Goal: Task Accomplishment & Management: Manage account settings

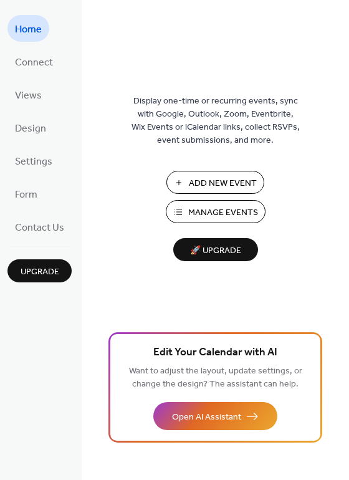
click at [231, 211] on span "Manage Events" at bounding box center [223, 212] width 70 height 13
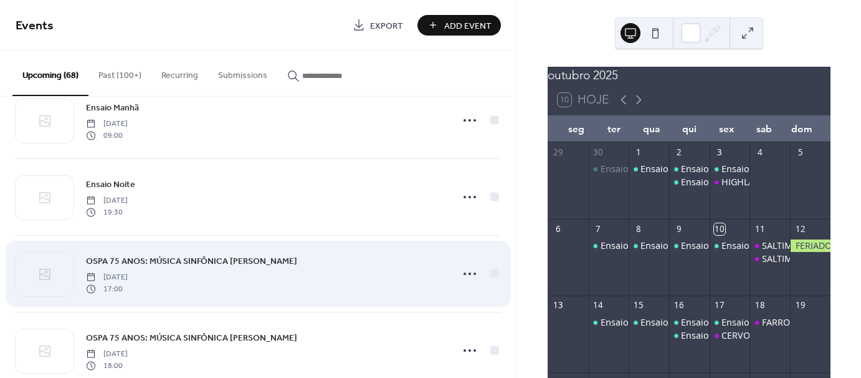
scroll to position [3314, 0]
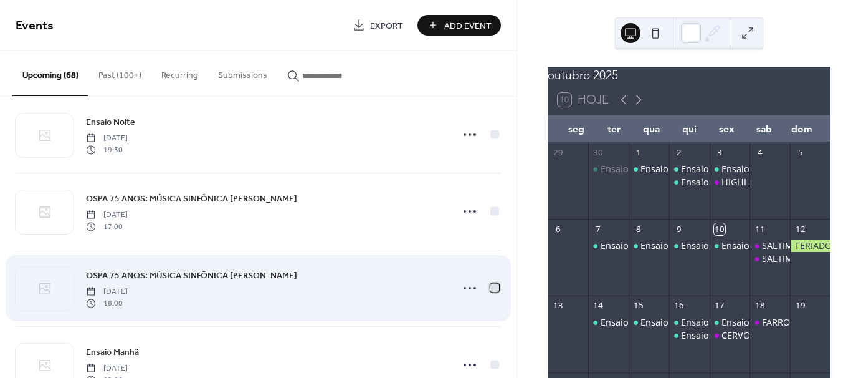
click at [491, 284] on div at bounding box center [494, 287] width 9 height 9
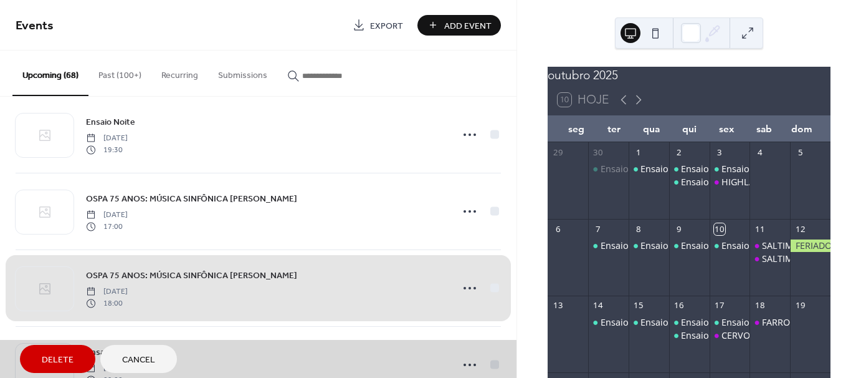
click at [488, 279] on div "OSPA 75 ANOS: MÚSICA SINFÔNICA EM FESTA Sunday, November 23, 2025 18:00" at bounding box center [258, 287] width 485 height 77
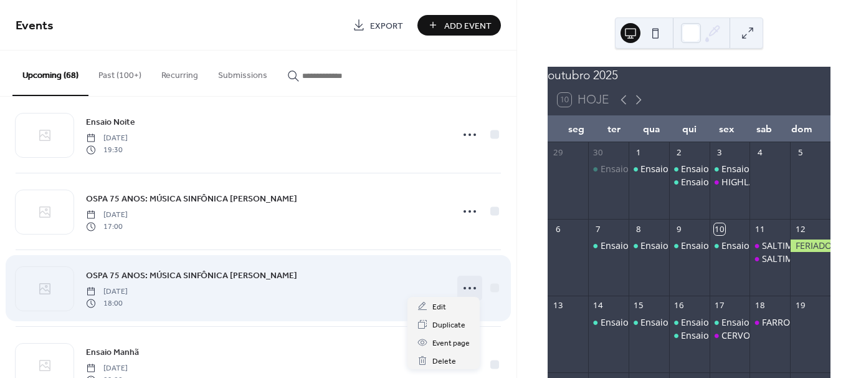
click at [468, 287] on circle at bounding box center [469, 288] width 2 height 2
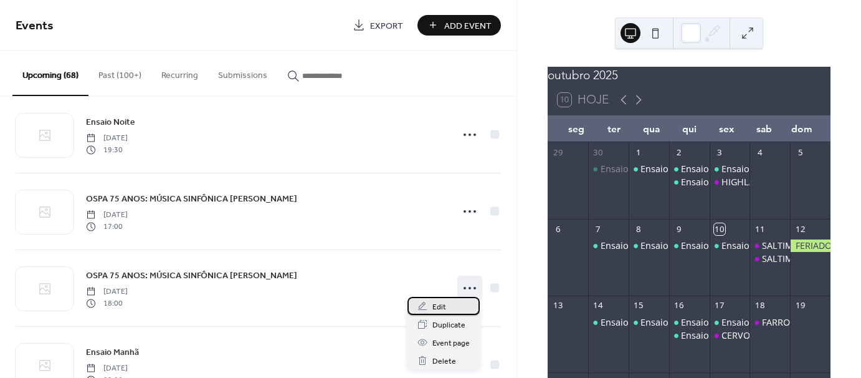
click at [437, 305] on span "Edit" at bounding box center [439, 306] width 14 height 13
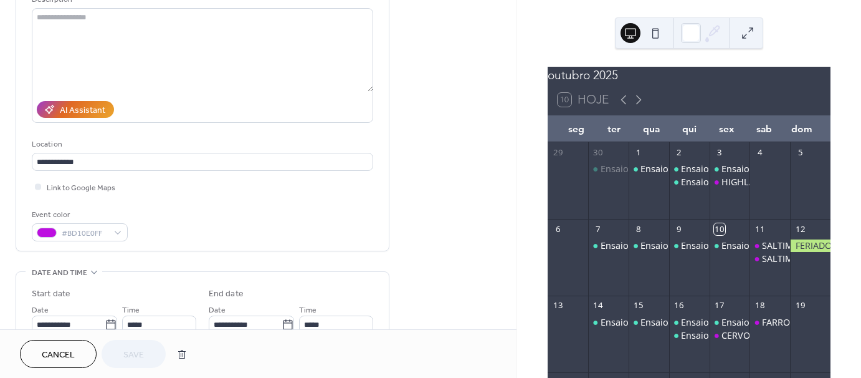
scroll to position [187, 0]
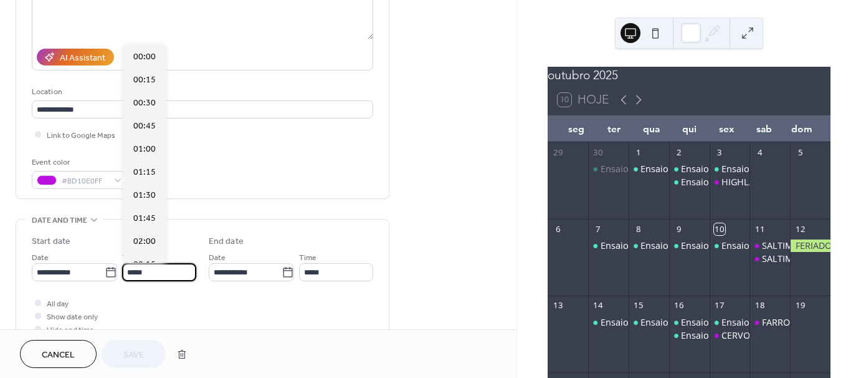
click at [173, 272] on input "*****" at bounding box center [159, 272] width 74 height 18
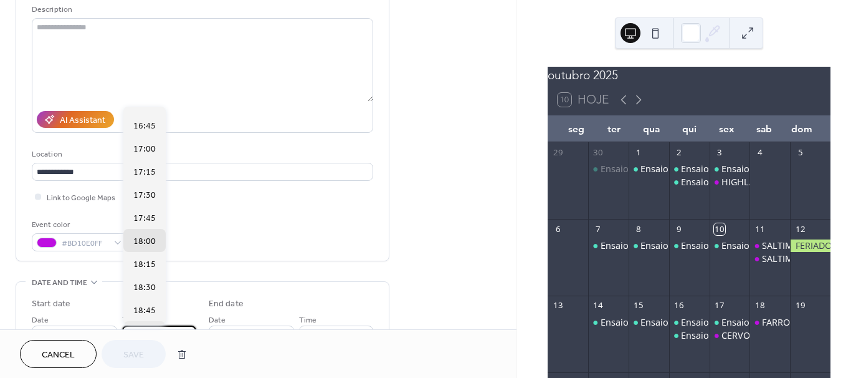
scroll to position [1535, 0]
click at [151, 146] on span "17:00" at bounding box center [144, 151] width 22 height 13
type input "*****"
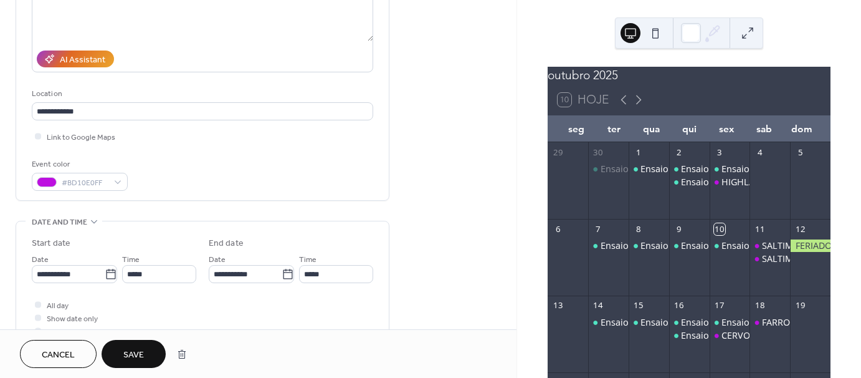
scroll to position [187, 0]
click at [135, 353] on span "Save" at bounding box center [133, 354] width 21 height 13
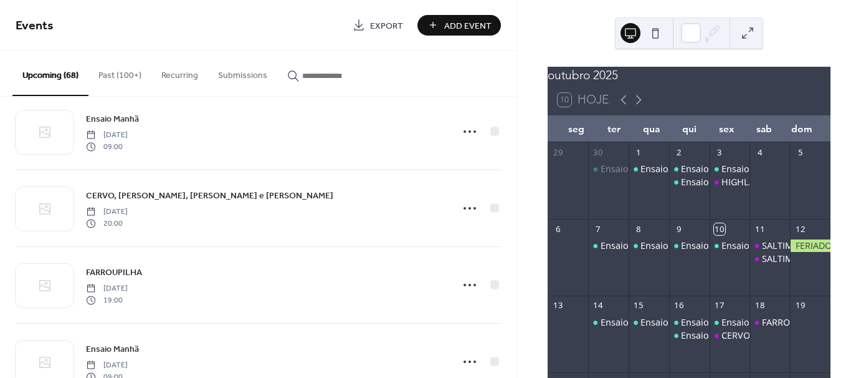
scroll to position [697, 0]
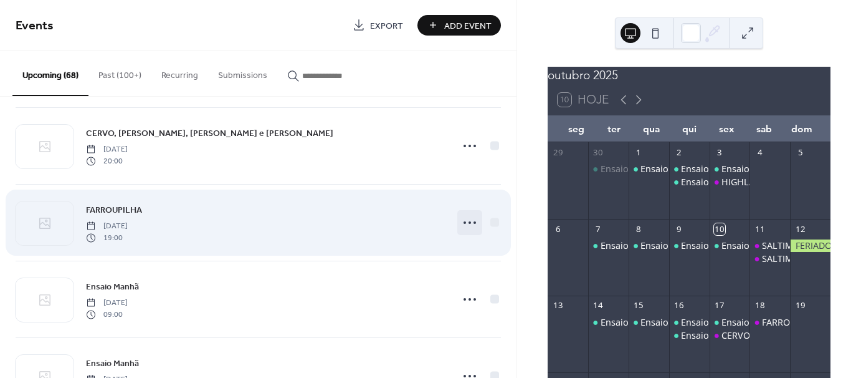
click at [466, 219] on icon at bounding box center [470, 222] width 20 height 20
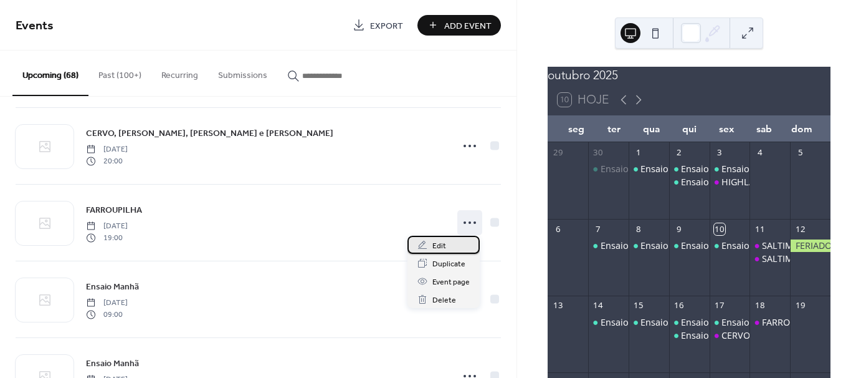
click at [437, 244] on span "Edit" at bounding box center [439, 245] width 14 height 13
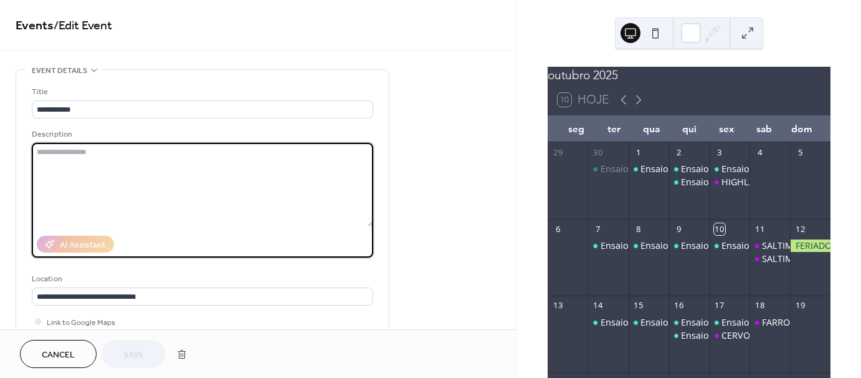
click at [60, 150] on textarea at bounding box center [202, 184] width 341 height 83
paste textarea "**********"
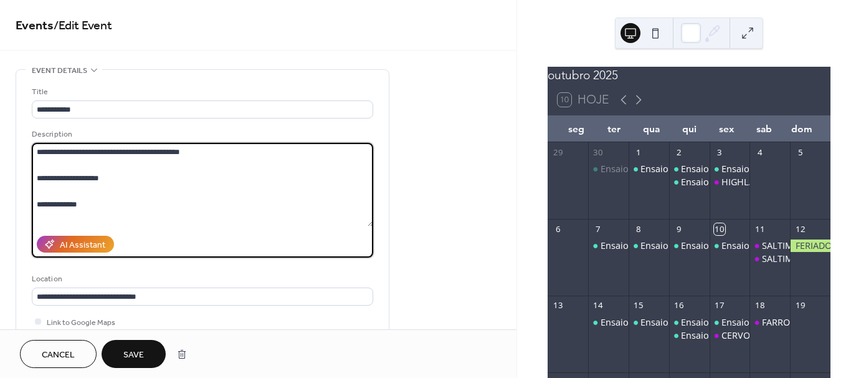
drag, startPoint x: 35, startPoint y: 150, endPoint x: 132, endPoint y: 200, distance: 109.5
click at [153, 216] on textarea "**********" at bounding box center [202, 184] width 341 height 83
drag, startPoint x: 88, startPoint y: 169, endPoint x: 59, endPoint y: 173, distance: 28.9
click at [59, 173] on textarea "**********" at bounding box center [202, 184] width 341 height 83
click at [162, 196] on textarea "**********" at bounding box center [202, 184] width 341 height 83
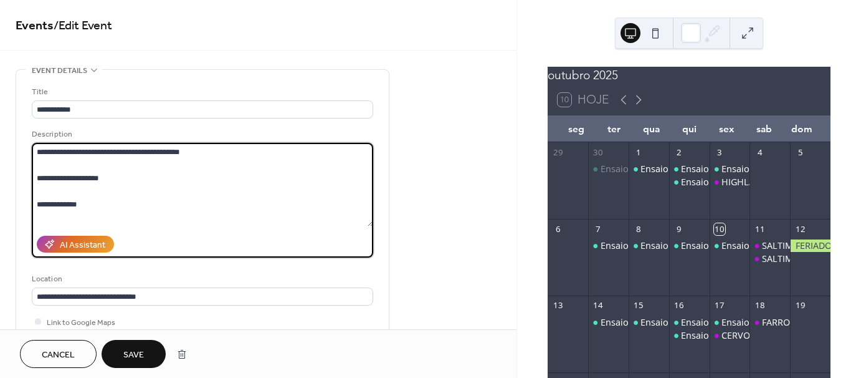
type textarea "**********"
click at [138, 350] on span "Save" at bounding box center [133, 354] width 21 height 13
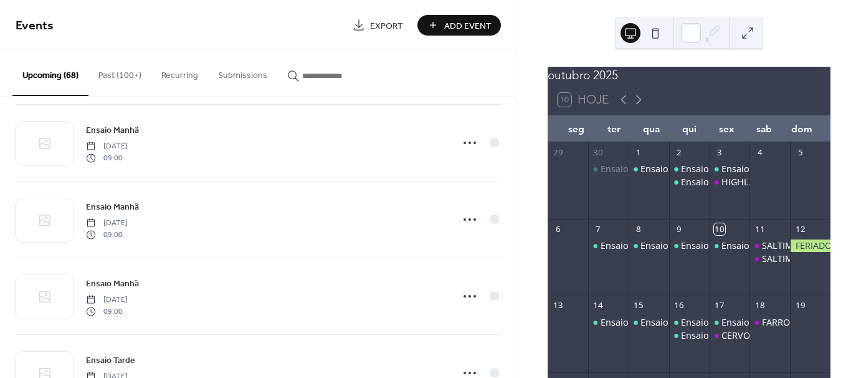
scroll to position [2362, 0]
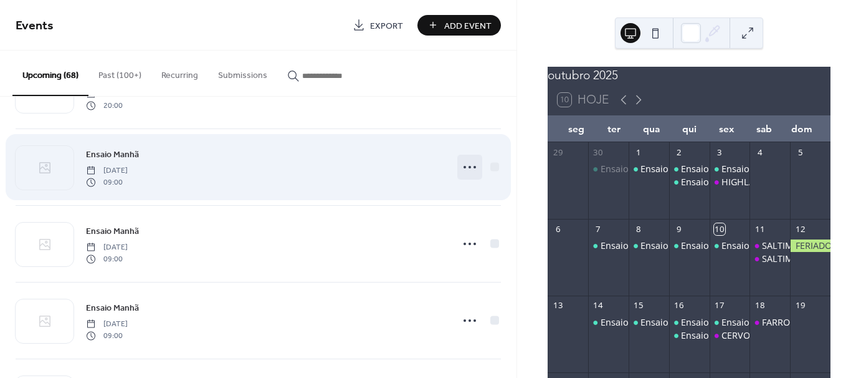
click at [467, 159] on icon at bounding box center [470, 167] width 20 height 20
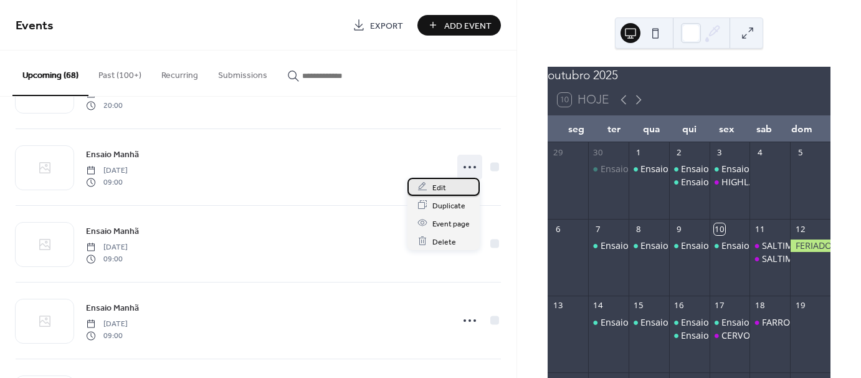
click at [445, 187] on div "Edit" at bounding box center [443, 187] width 72 height 18
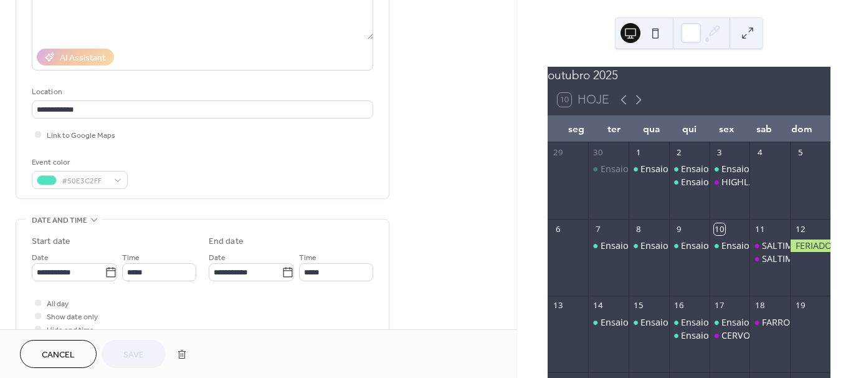
scroll to position [125, 0]
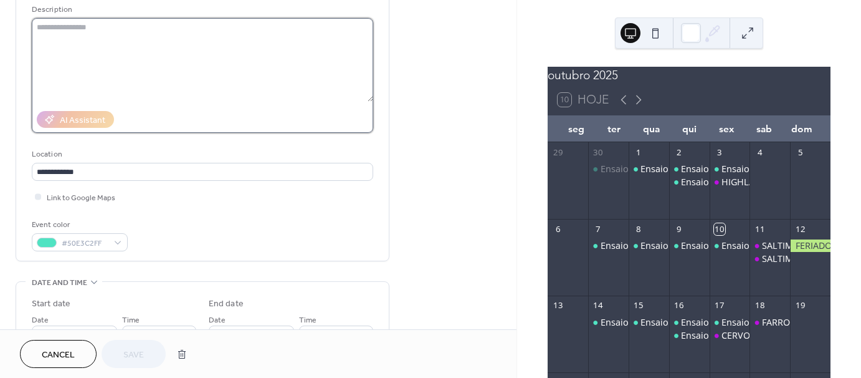
click at [57, 29] on textarea at bounding box center [202, 59] width 341 height 83
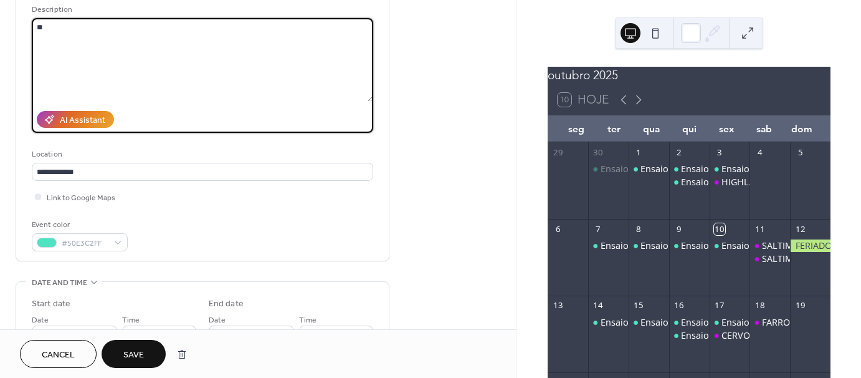
type textarea "*"
type textarea "**********"
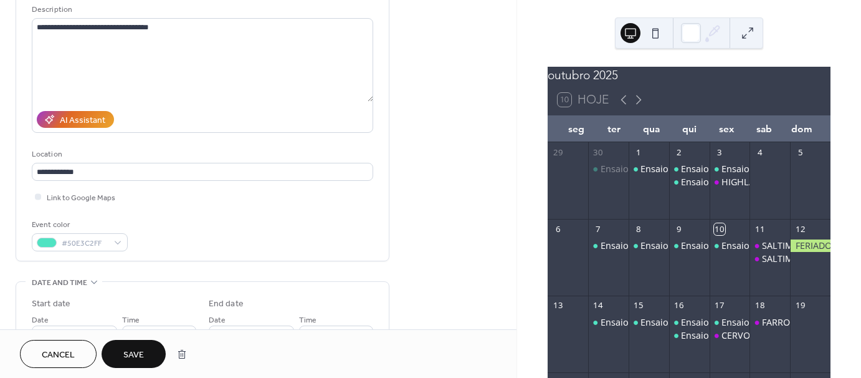
click at [134, 356] on span "Save" at bounding box center [133, 354] width 21 height 13
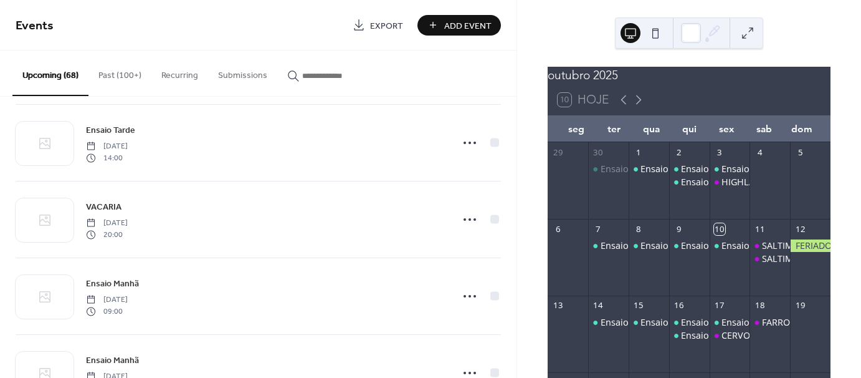
scroll to position [3767, 0]
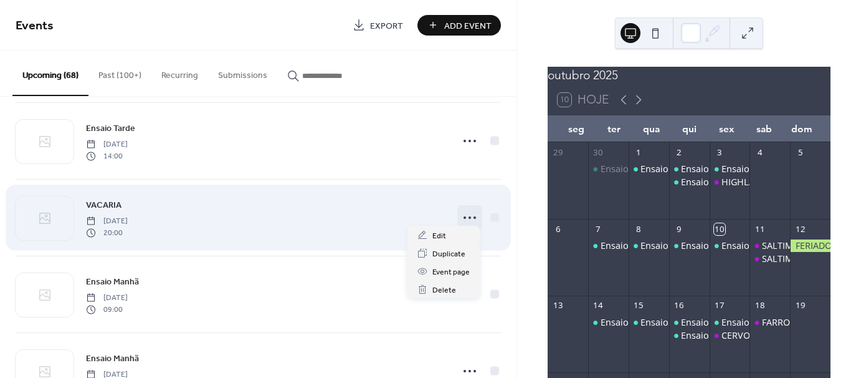
click at [473, 216] on circle at bounding box center [474, 217] width 2 height 2
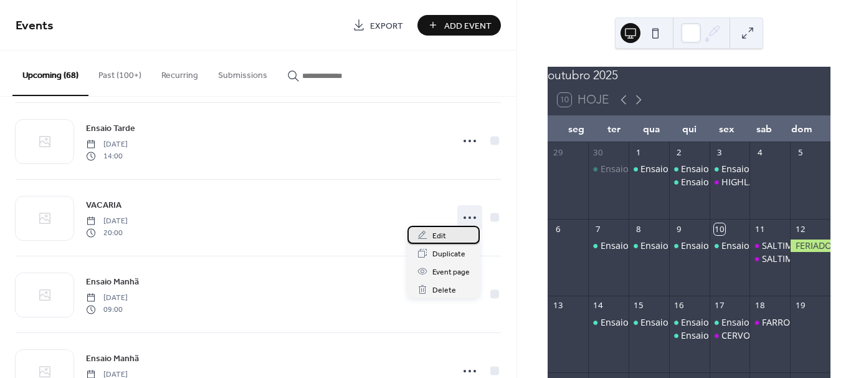
click at [444, 234] on span "Edit" at bounding box center [439, 235] width 14 height 13
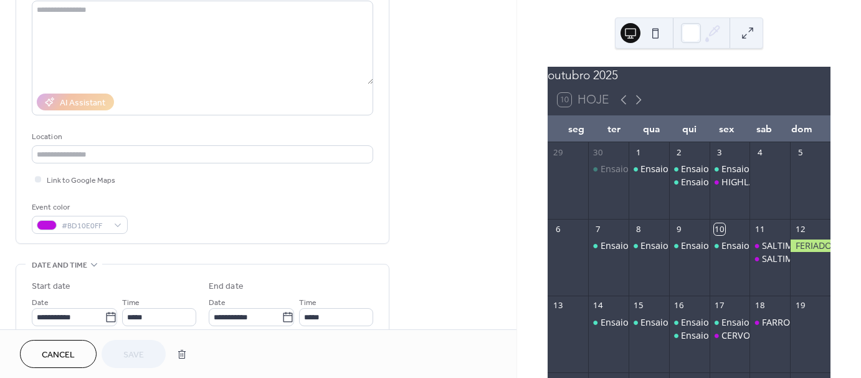
scroll to position [187, 0]
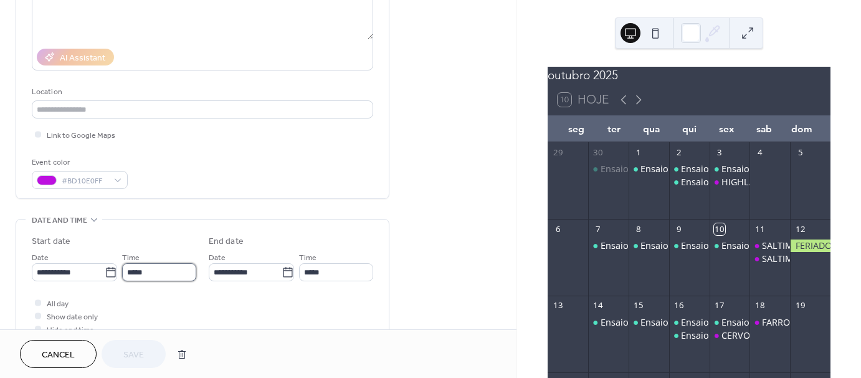
click at [156, 272] on input "*****" at bounding box center [159, 272] width 74 height 18
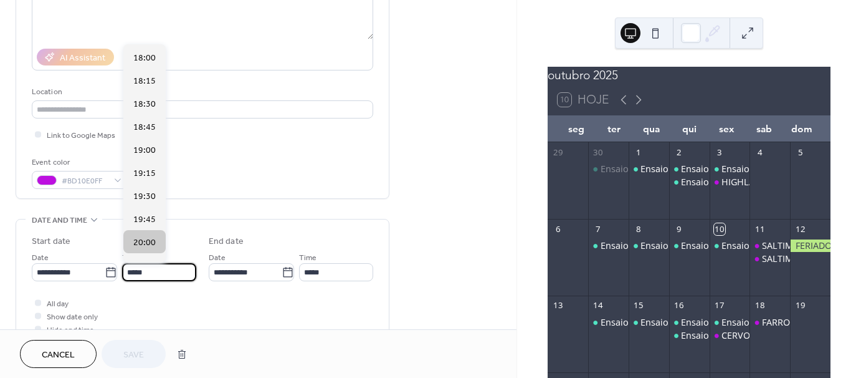
scroll to position [1657, 0]
click at [142, 150] on span "19:00" at bounding box center [144, 151] width 22 height 13
type input "*****"
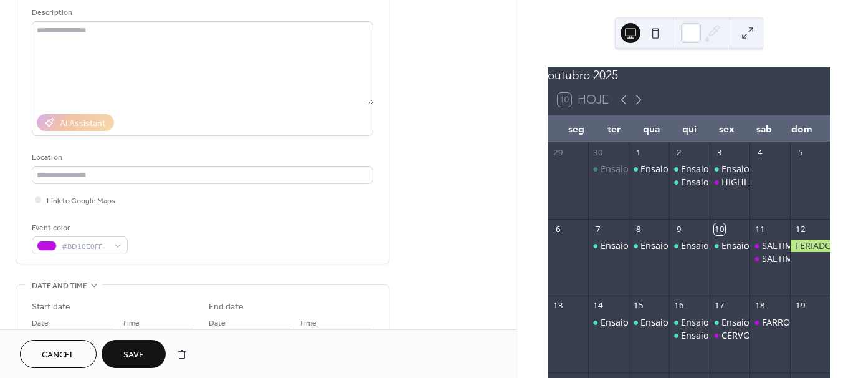
scroll to position [62, 0]
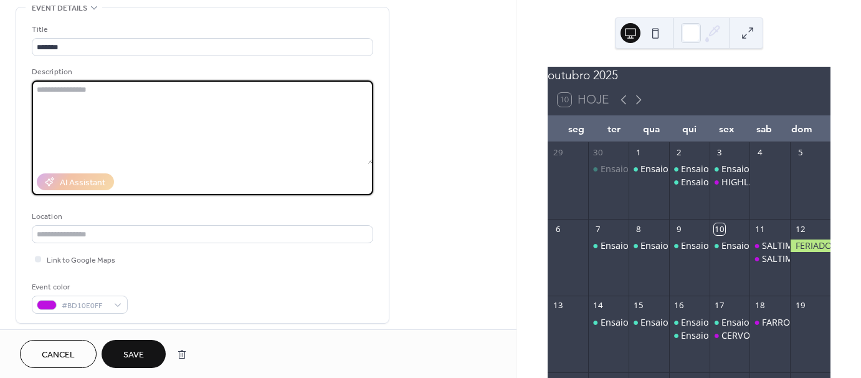
click at [49, 90] on textarea at bounding box center [202, 121] width 341 height 83
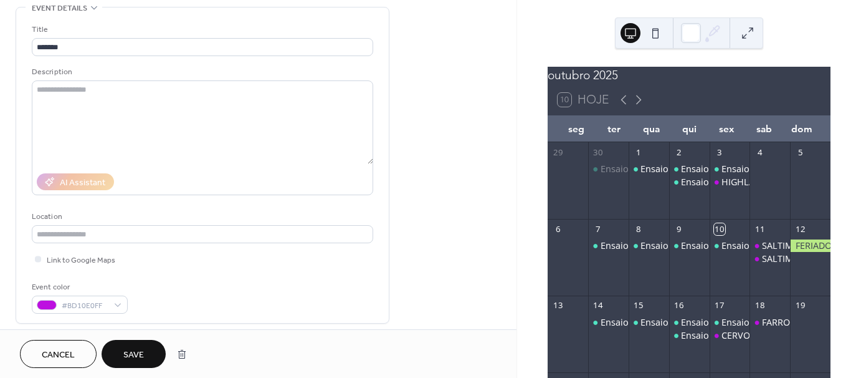
click at [149, 349] on button "Save" at bounding box center [134, 354] width 64 height 28
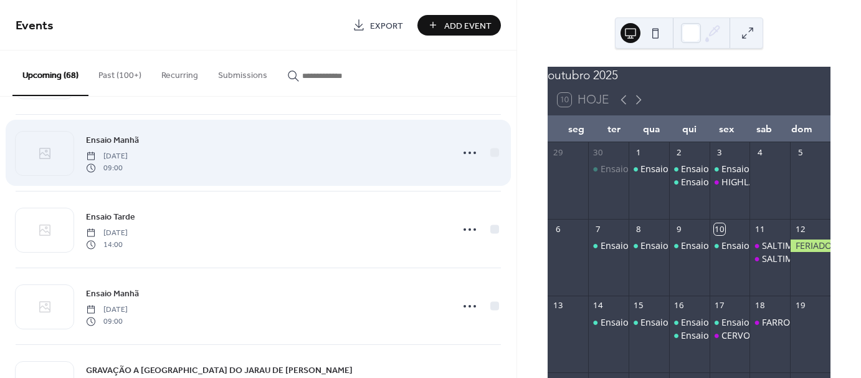
scroll to position [2504, 0]
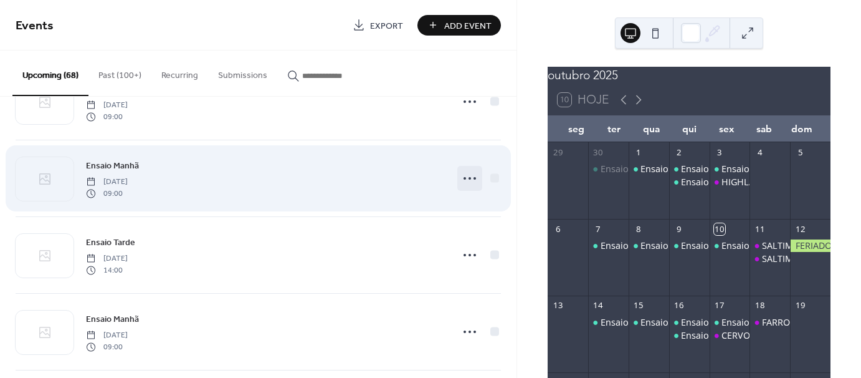
click at [467, 172] on icon at bounding box center [470, 178] width 20 height 20
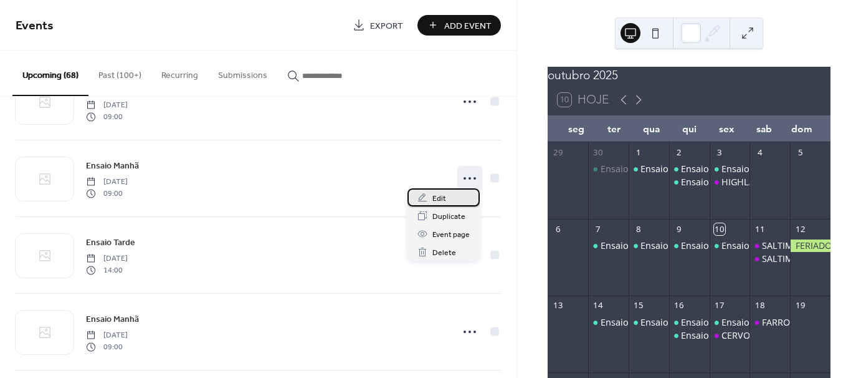
click at [441, 197] on span "Edit" at bounding box center [439, 198] width 14 height 13
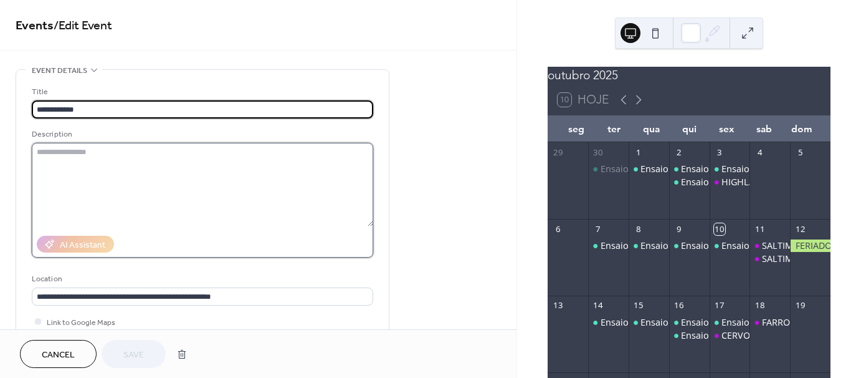
click at [59, 148] on textarea at bounding box center [202, 184] width 341 height 83
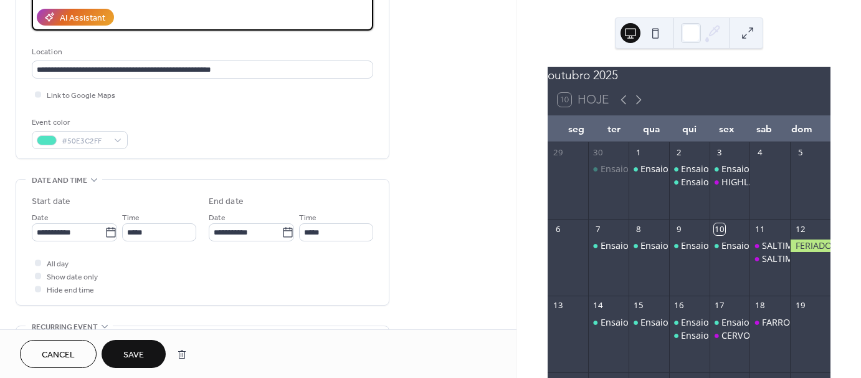
scroll to position [249, 0]
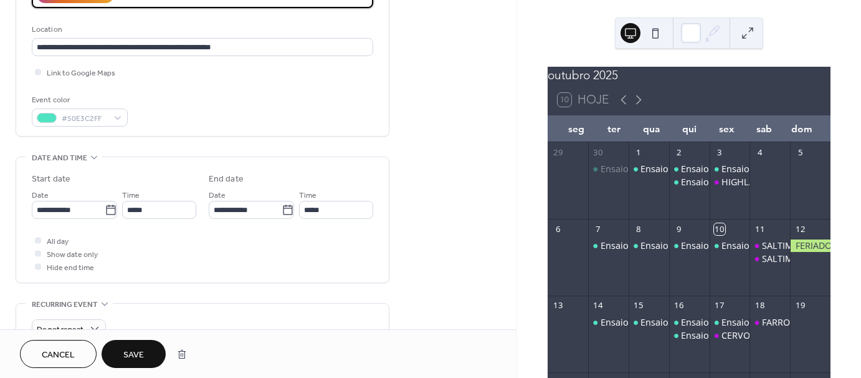
type textarea "**********"
click at [138, 353] on span "Save" at bounding box center [133, 354] width 21 height 13
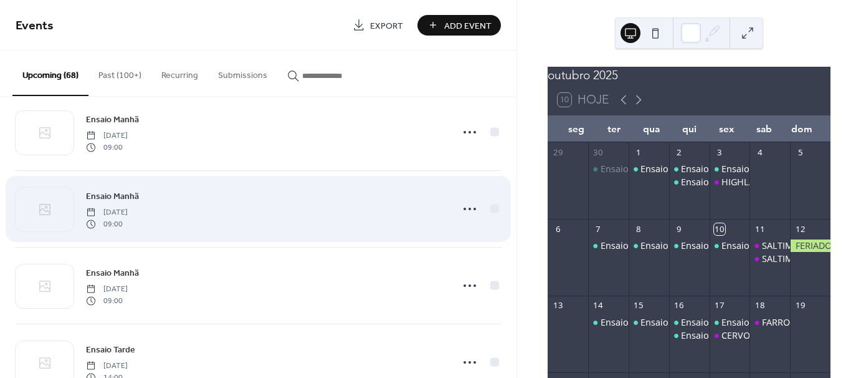
scroll to position [2459, 0]
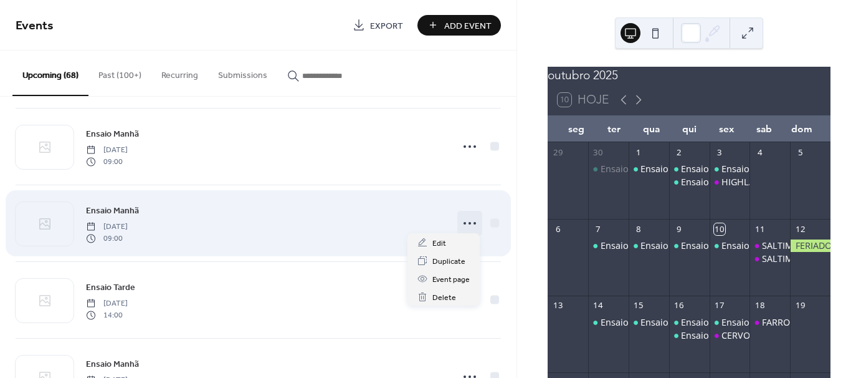
click at [468, 217] on icon at bounding box center [470, 223] width 20 height 20
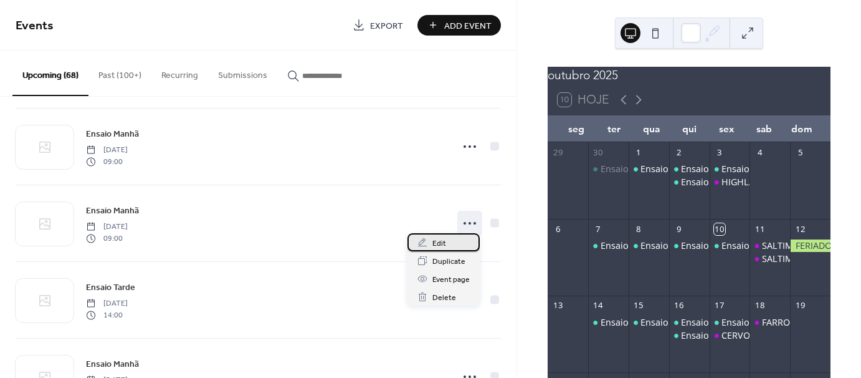
click at [439, 242] on span "Edit" at bounding box center [439, 243] width 14 height 13
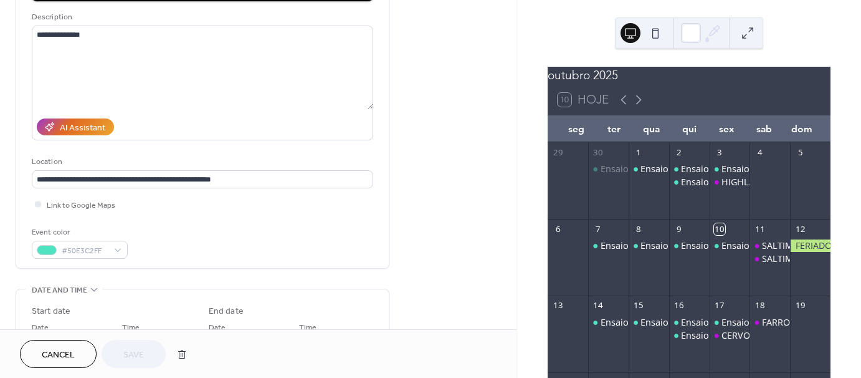
scroll to position [125, 0]
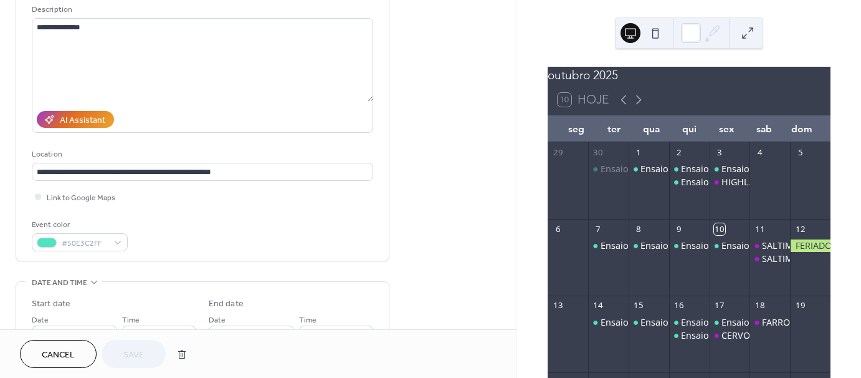
click at [55, 351] on span "Cancel" at bounding box center [58, 354] width 33 height 13
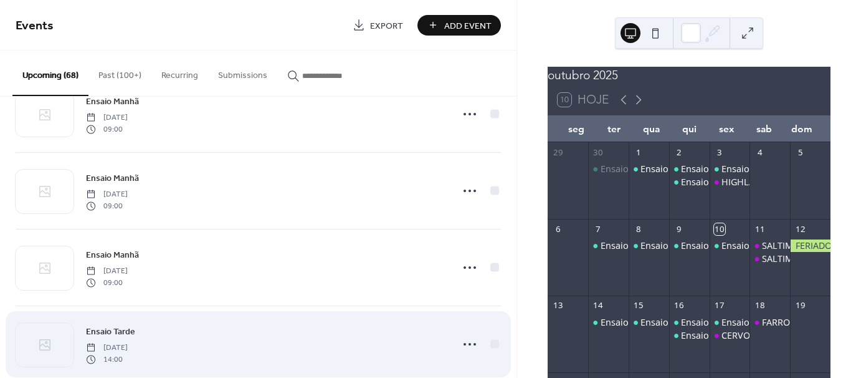
scroll to position [2486, 0]
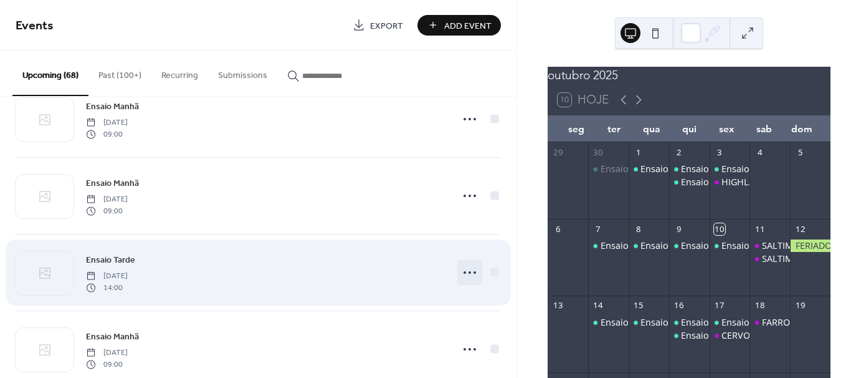
click at [465, 264] on icon at bounding box center [470, 272] width 20 height 20
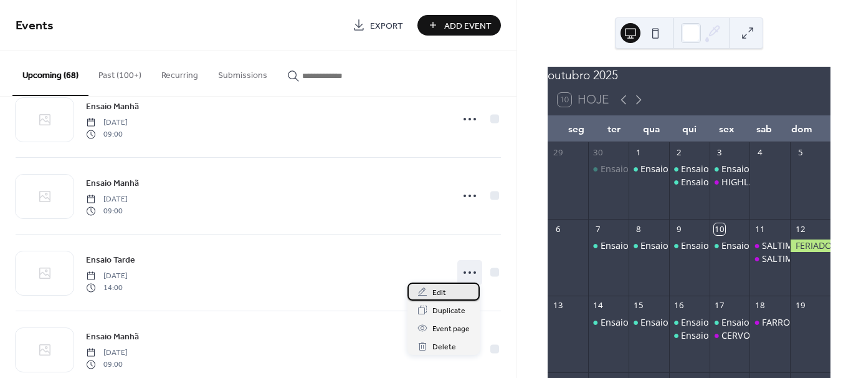
click at [439, 292] on span "Edit" at bounding box center [439, 292] width 14 height 13
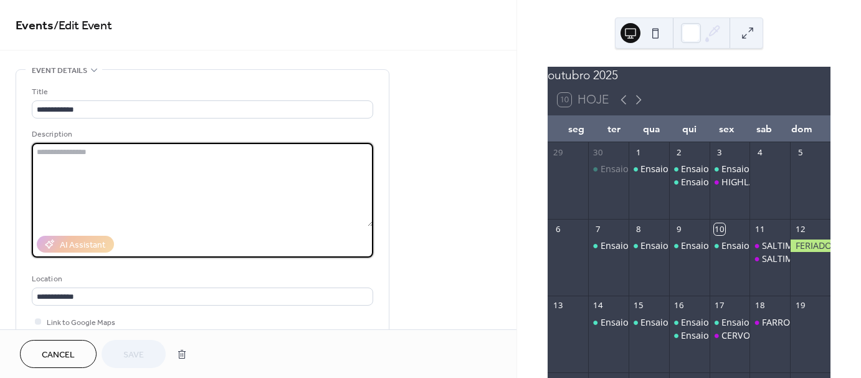
click at [67, 156] on textarea at bounding box center [202, 184] width 341 height 83
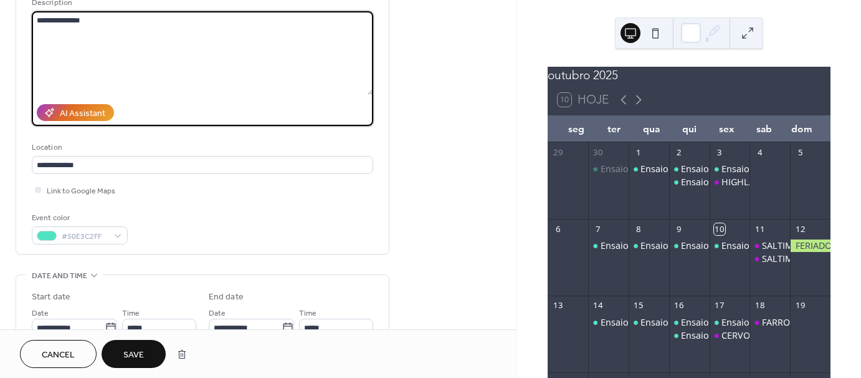
scroll to position [125, 0]
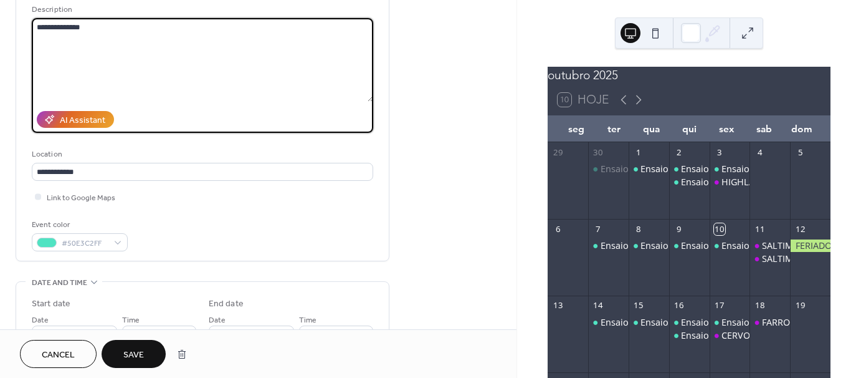
type textarea "**********"
click at [136, 354] on span "Save" at bounding box center [133, 354] width 21 height 13
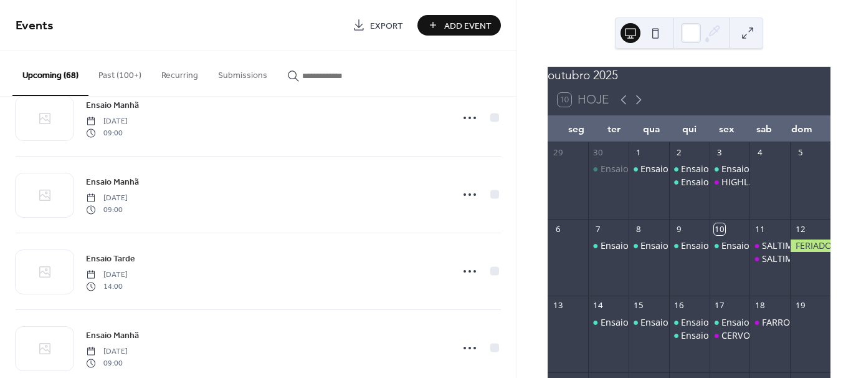
scroll to position [2486, 0]
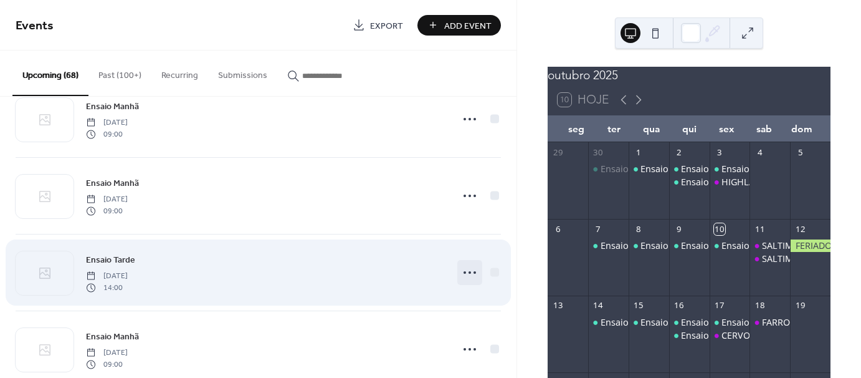
click at [466, 269] on icon at bounding box center [470, 272] width 20 height 20
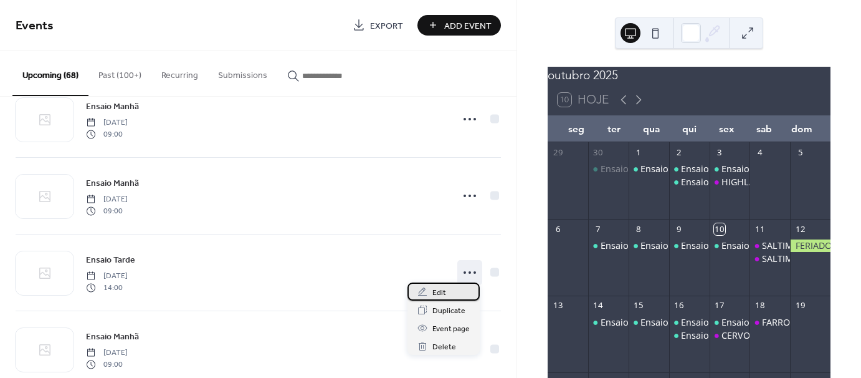
click at [445, 293] on span "Edit" at bounding box center [439, 292] width 14 height 13
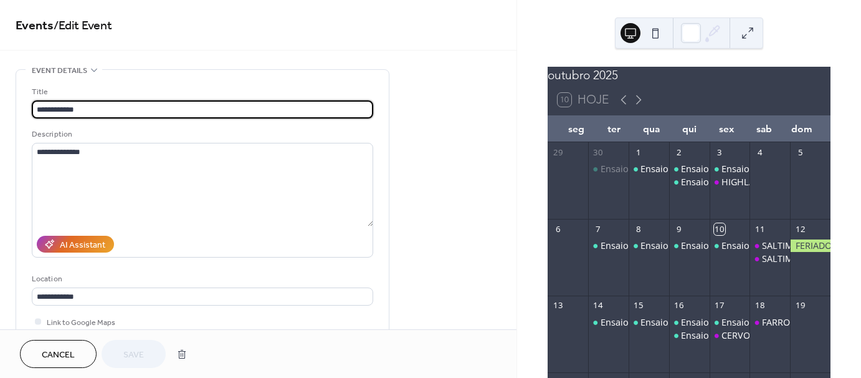
click at [54, 356] on span "Cancel" at bounding box center [58, 354] width 33 height 13
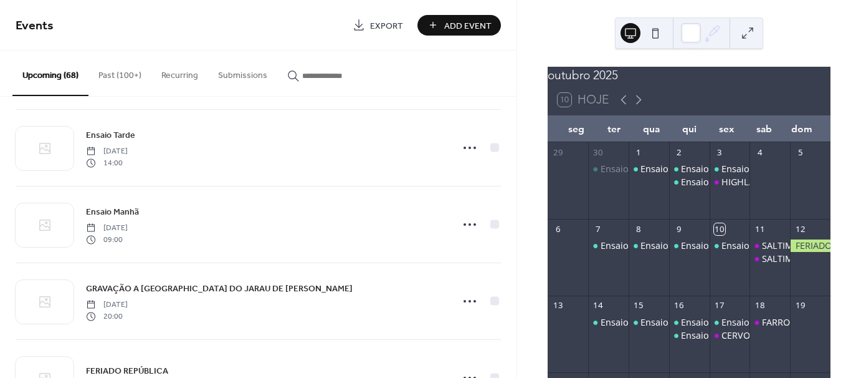
scroll to position [2549, 0]
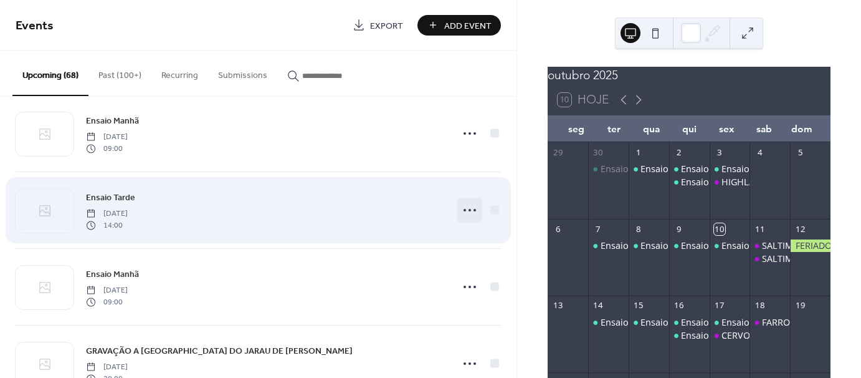
click at [468, 204] on icon at bounding box center [470, 210] width 20 height 20
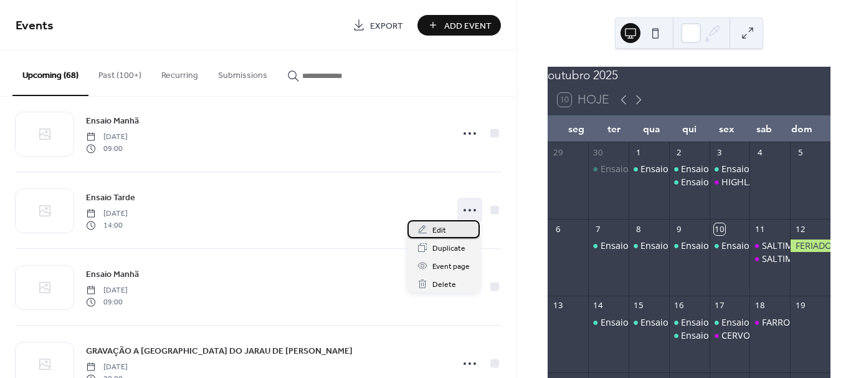
click at [433, 229] on span "Edit" at bounding box center [439, 230] width 14 height 13
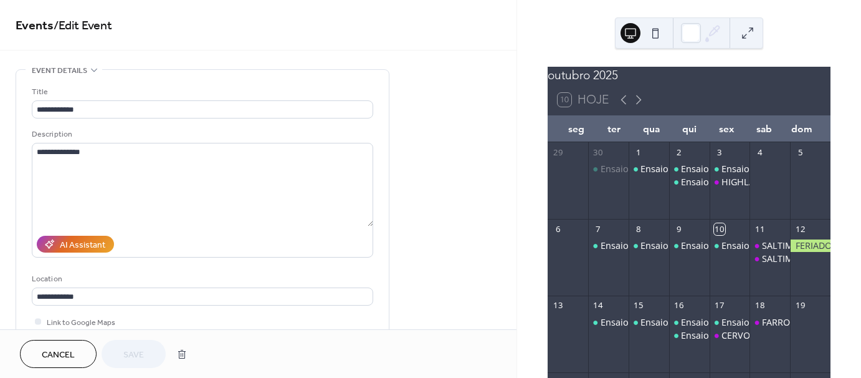
click at [55, 353] on span "Cancel" at bounding box center [58, 354] width 33 height 13
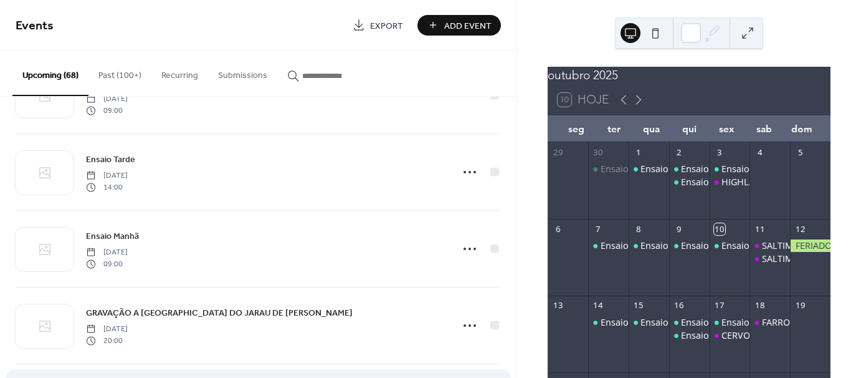
scroll to position [2549, 0]
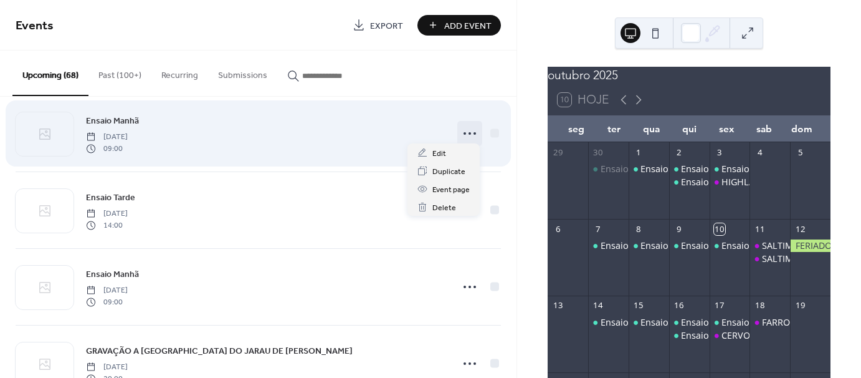
click at [467, 127] on icon at bounding box center [470, 133] width 20 height 20
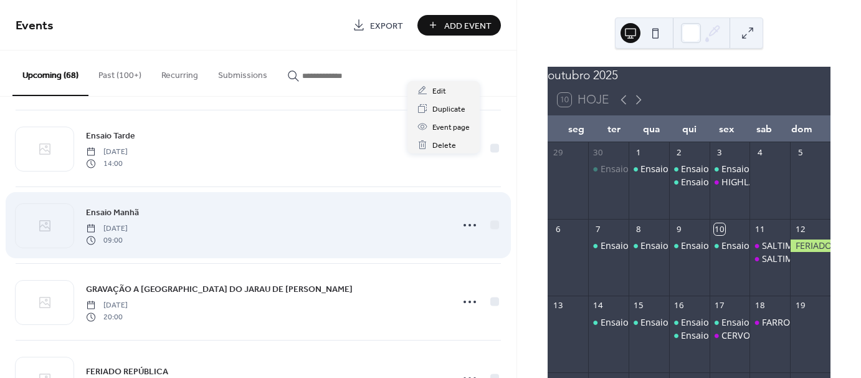
scroll to position [2611, 0]
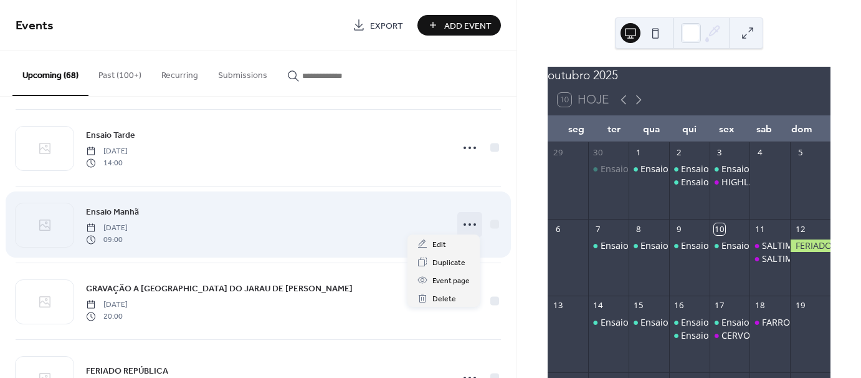
click at [464, 217] on icon at bounding box center [470, 224] width 20 height 20
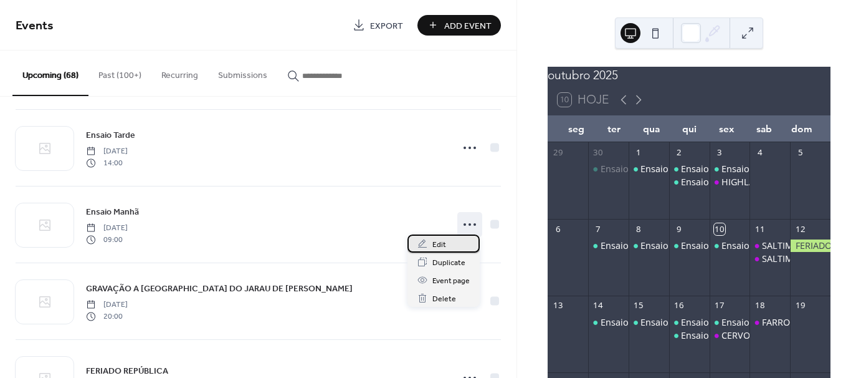
click at [439, 243] on span "Edit" at bounding box center [439, 244] width 14 height 13
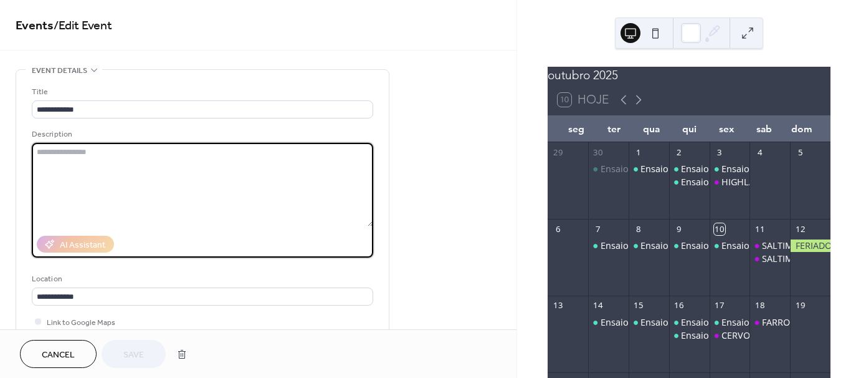
click at [65, 146] on textarea at bounding box center [202, 184] width 341 height 83
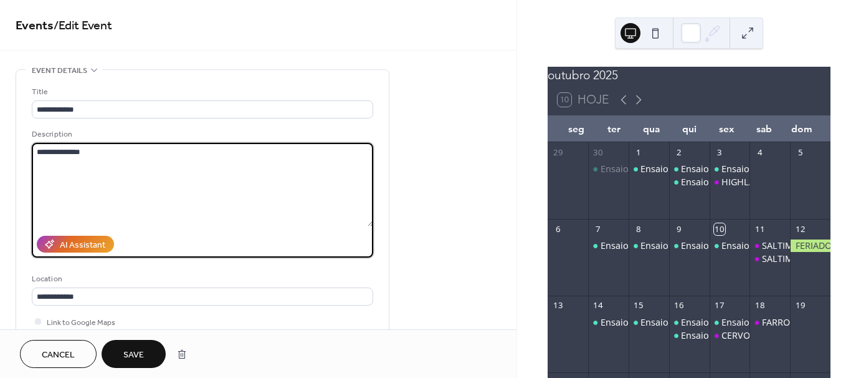
type textarea "**********"
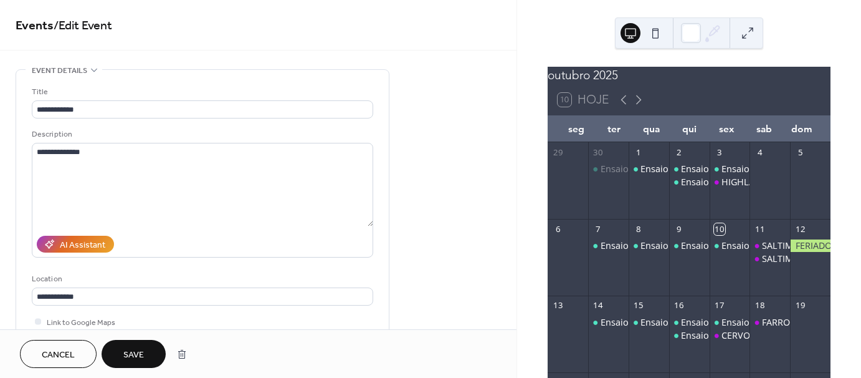
click at [135, 351] on span "Save" at bounding box center [133, 354] width 21 height 13
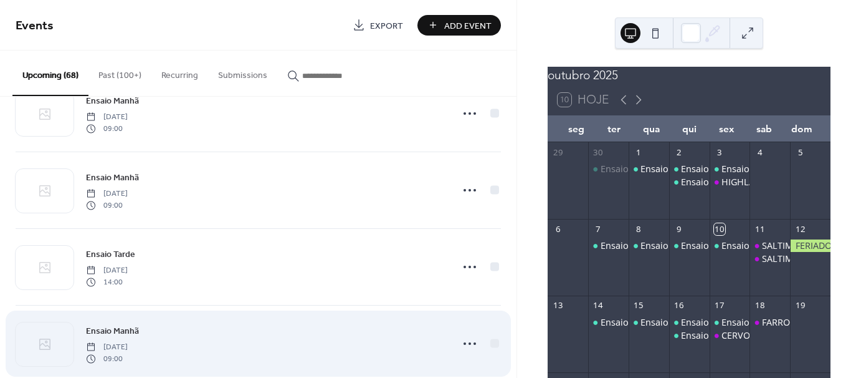
scroll to position [436, 0]
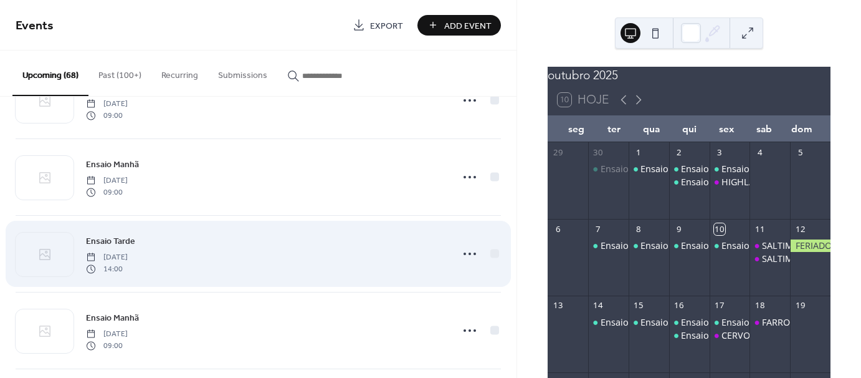
click at [234, 247] on div "Ensaio Tarde Thursday, October 16, 2025 14:00" at bounding box center [265, 254] width 359 height 40
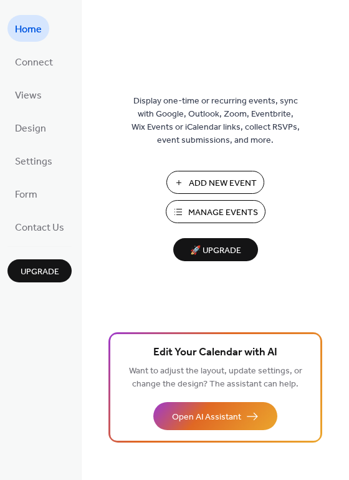
click at [214, 209] on span "Manage Events" at bounding box center [223, 212] width 70 height 13
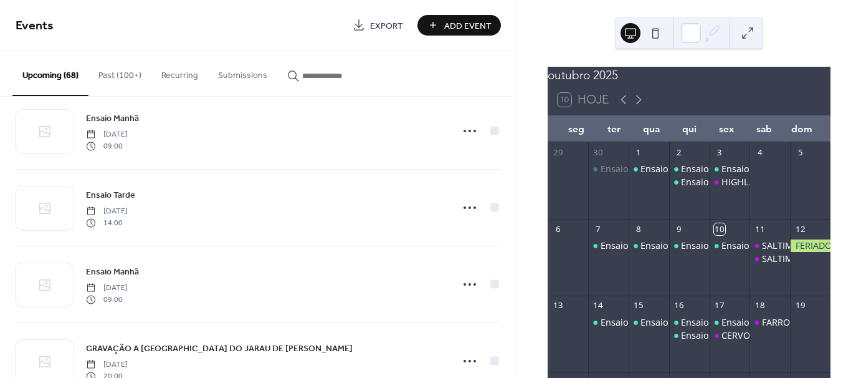
scroll to position [2549, 0]
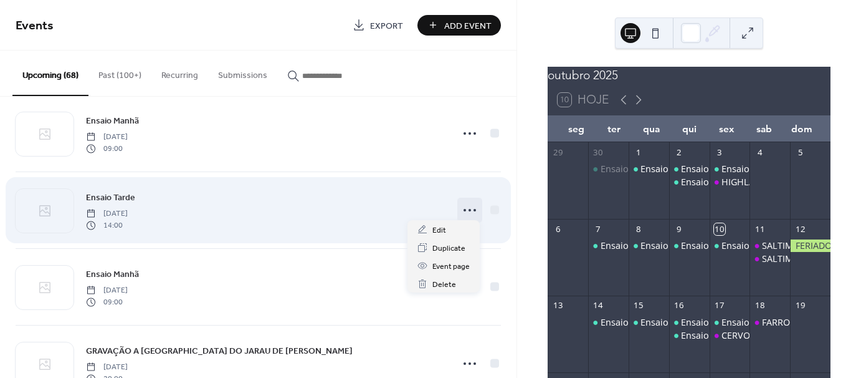
click at [469, 203] on icon at bounding box center [470, 210] width 20 height 20
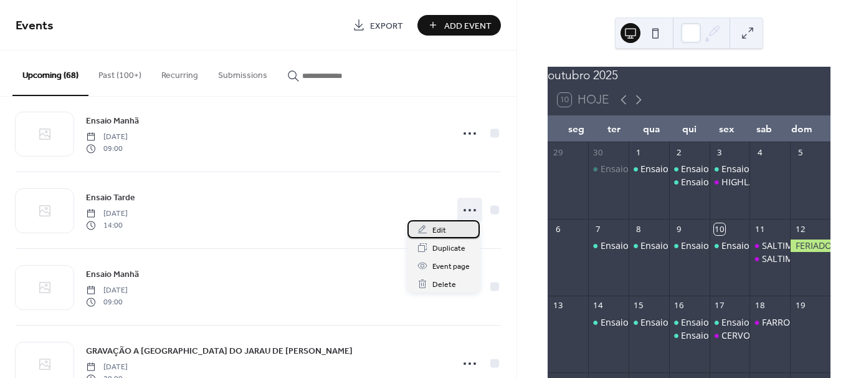
click at [444, 233] on span "Edit" at bounding box center [439, 230] width 14 height 13
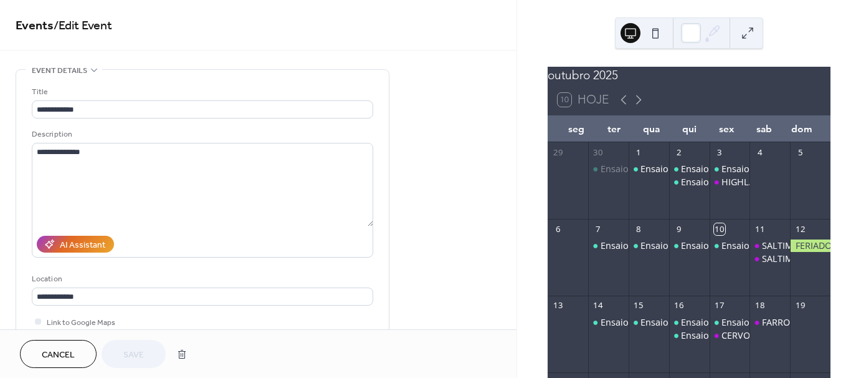
click at [49, 355] on span "Cancel" at bounding box center [58, 354] width 33 height 13
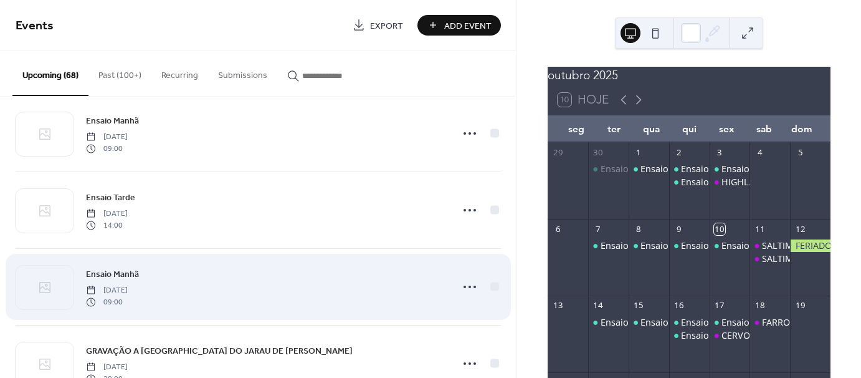
scroll to position [2673, 0]
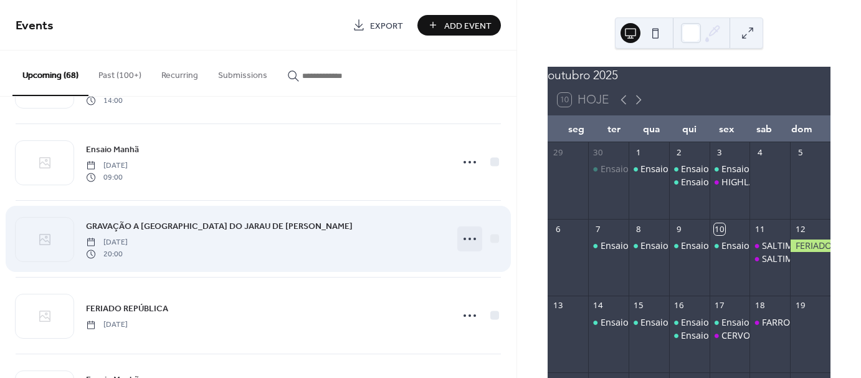
click at [467, 238] on icon at bounding box center [470, 239] width 20 height 20
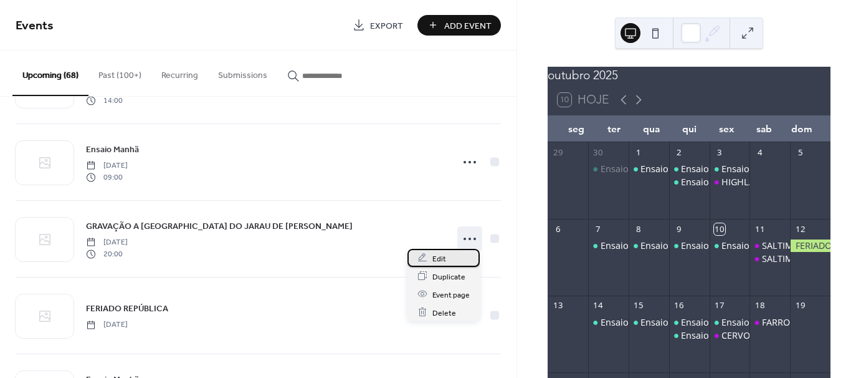
click at [440, 256] on span "Edit" at bounding box center [439, 258] width 14 height 13
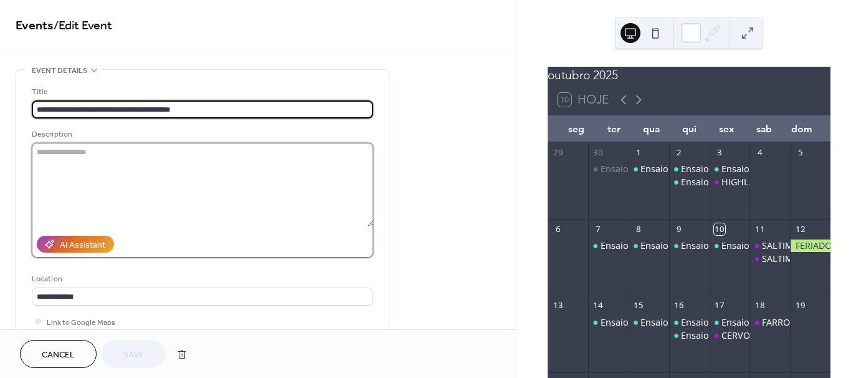
click at [87, 149] on textarea at bounding box center [202, 184] width 341 height 83
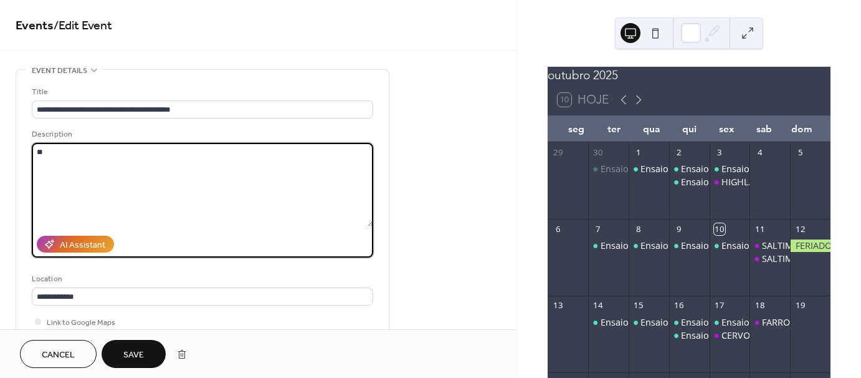
type textarea "*"
click at [147, 178] on textarea "**********" at bounding box center [202, 184] width 341 height 83
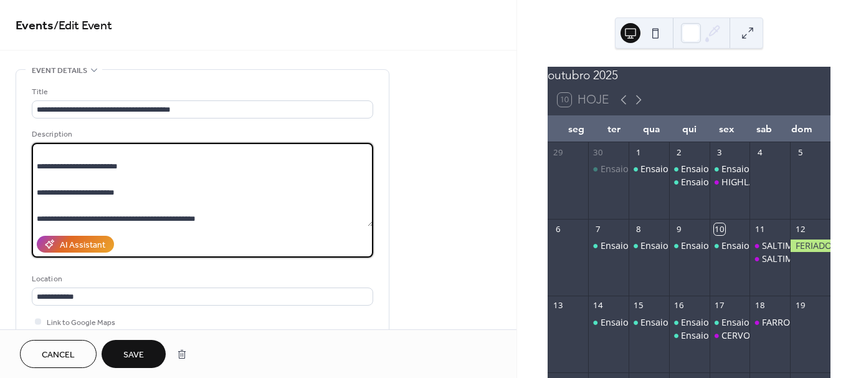
scroll to position [25, 0]
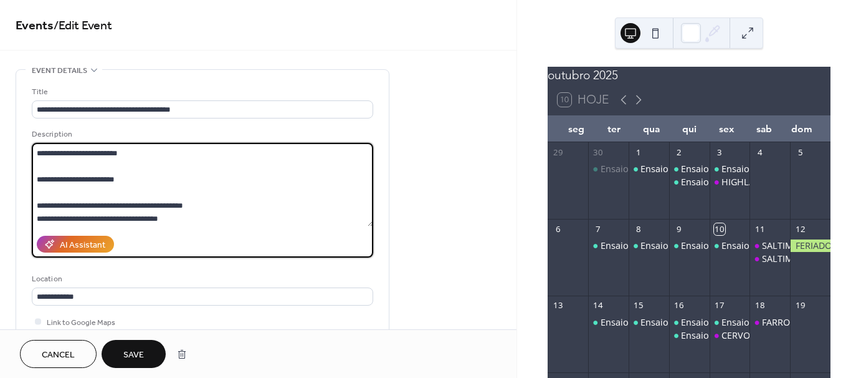
drag, startPoint x: 104, startPoint y: 180, endPoint x: 15, endPoint y: 180, distance: 89.1
click at [179, 169] on textarea "**********" at bounding box center [202, 184] width 341 height 83
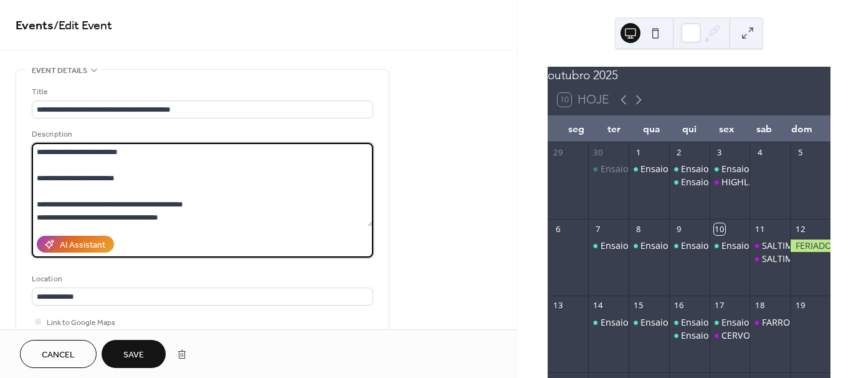
scroll to position [65, 0]
type textarea "**********"
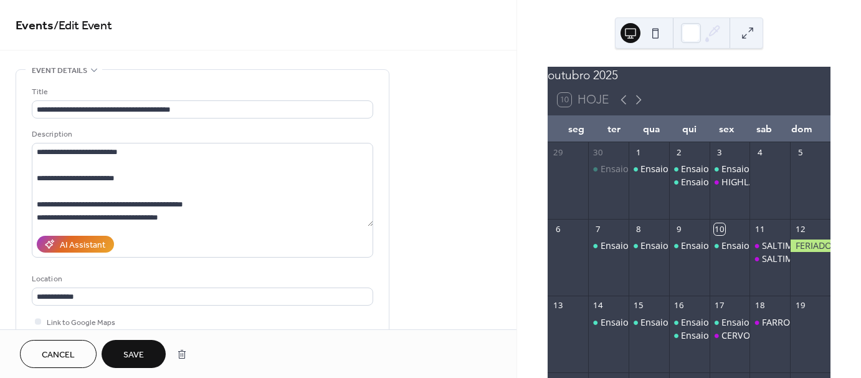
click at [129, 351] on span "Save" at bounding box center [133, 354] width 21 height 13
